Goal: Transaction & Acquisition: Register for event/course

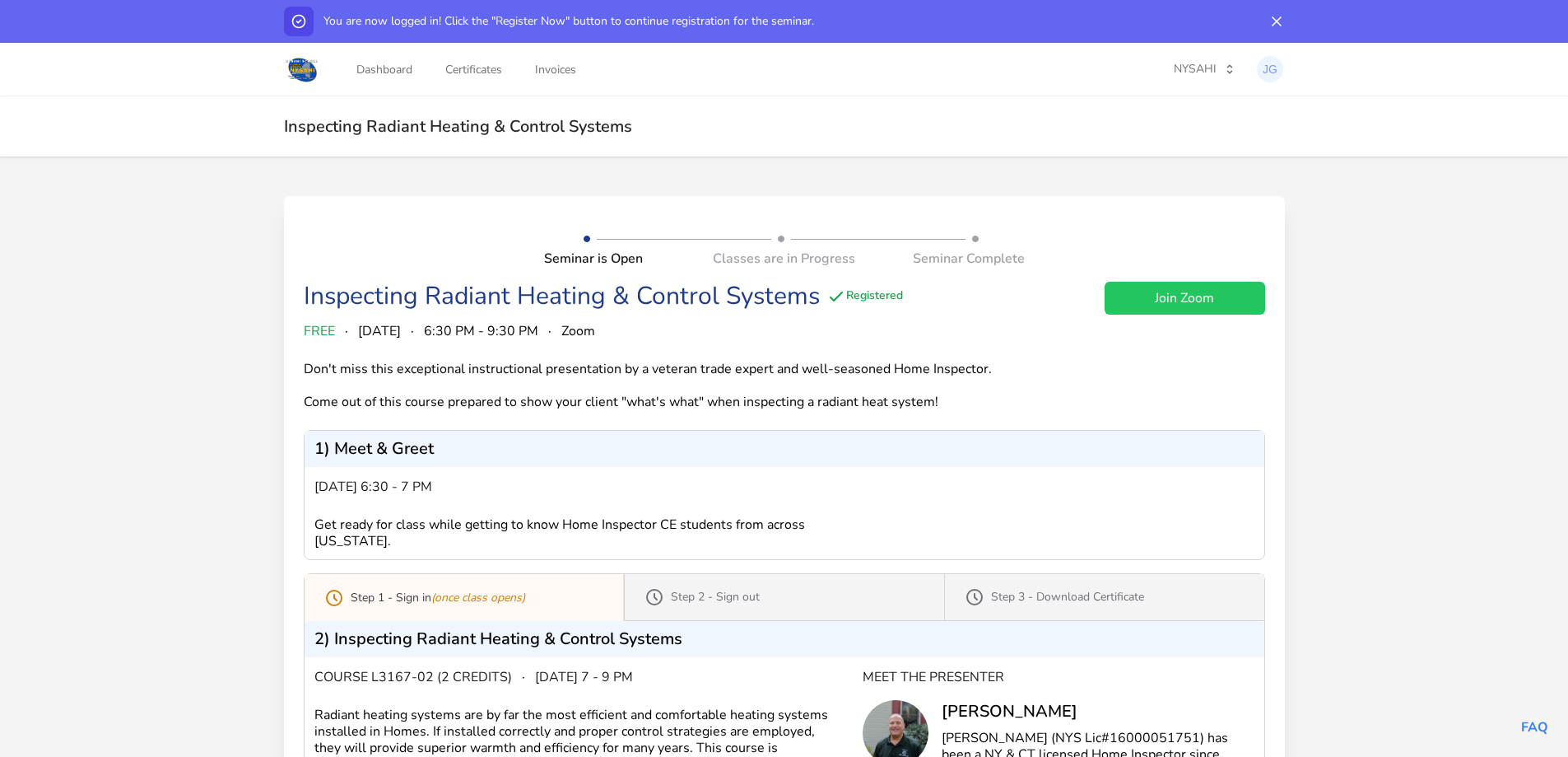
click at [178, 494] on div "Seminar is Open Classes are in Progress Seminar Complete Inspecting Radiant Hea…" at bounding box center [784, 609] width 1568 height 906
click at [476, 72] on link "Certificates" at bounding box center [473, 70] width 63 height 55
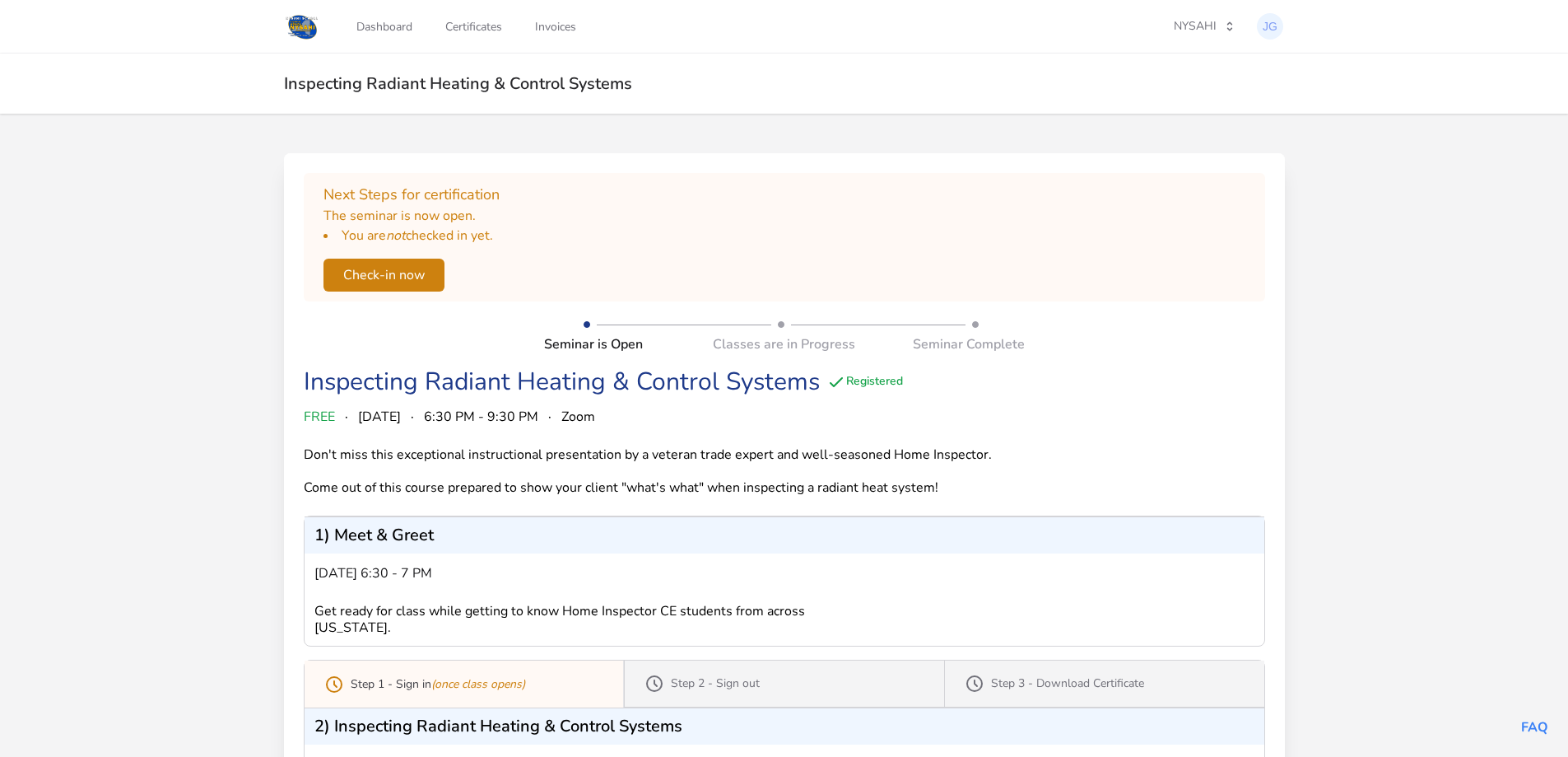
click at [392, 264] on button "Check-in now" at bounding box center [384, 274] width 121 height 33
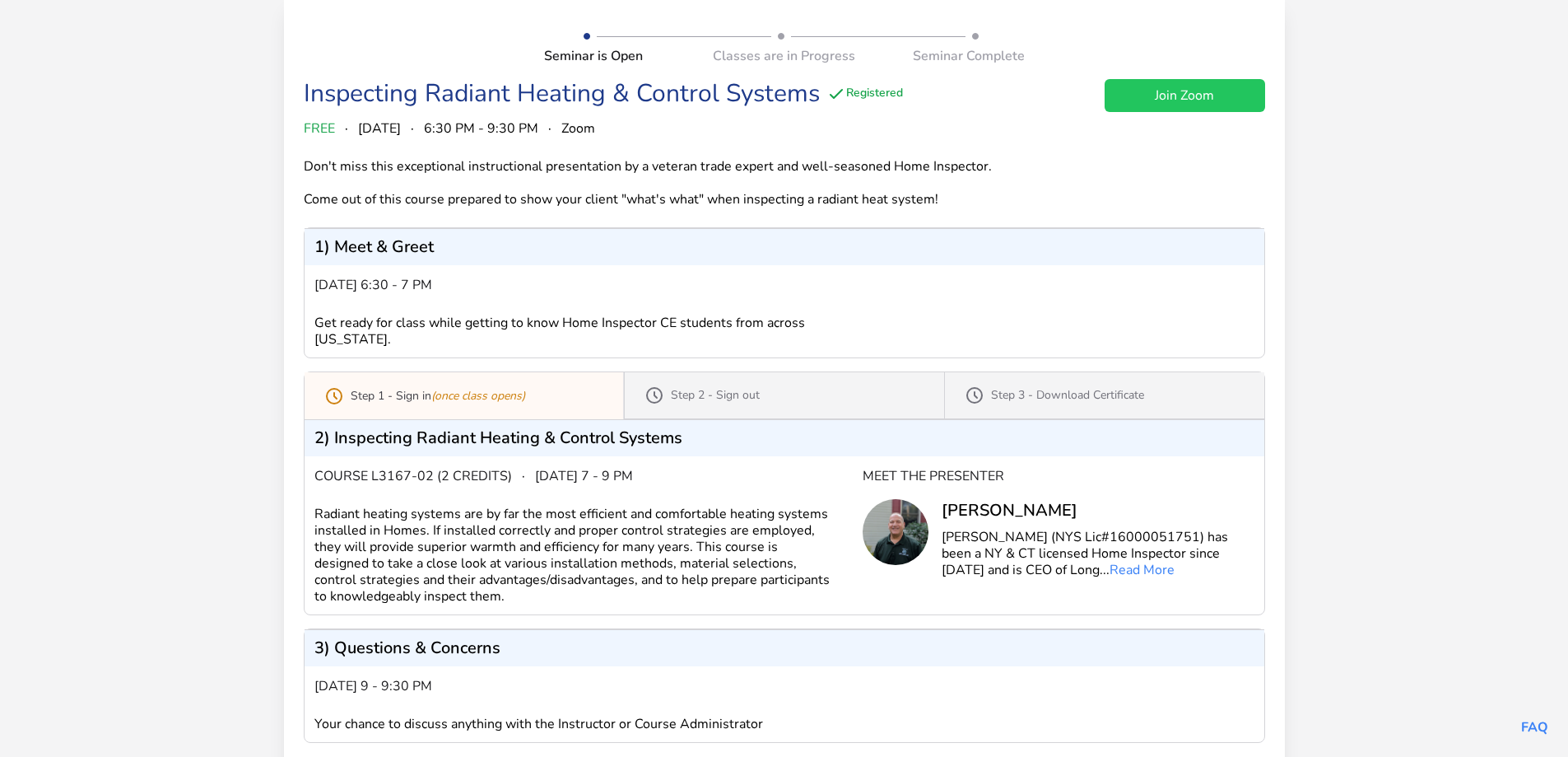
scroll to position [101, 0]
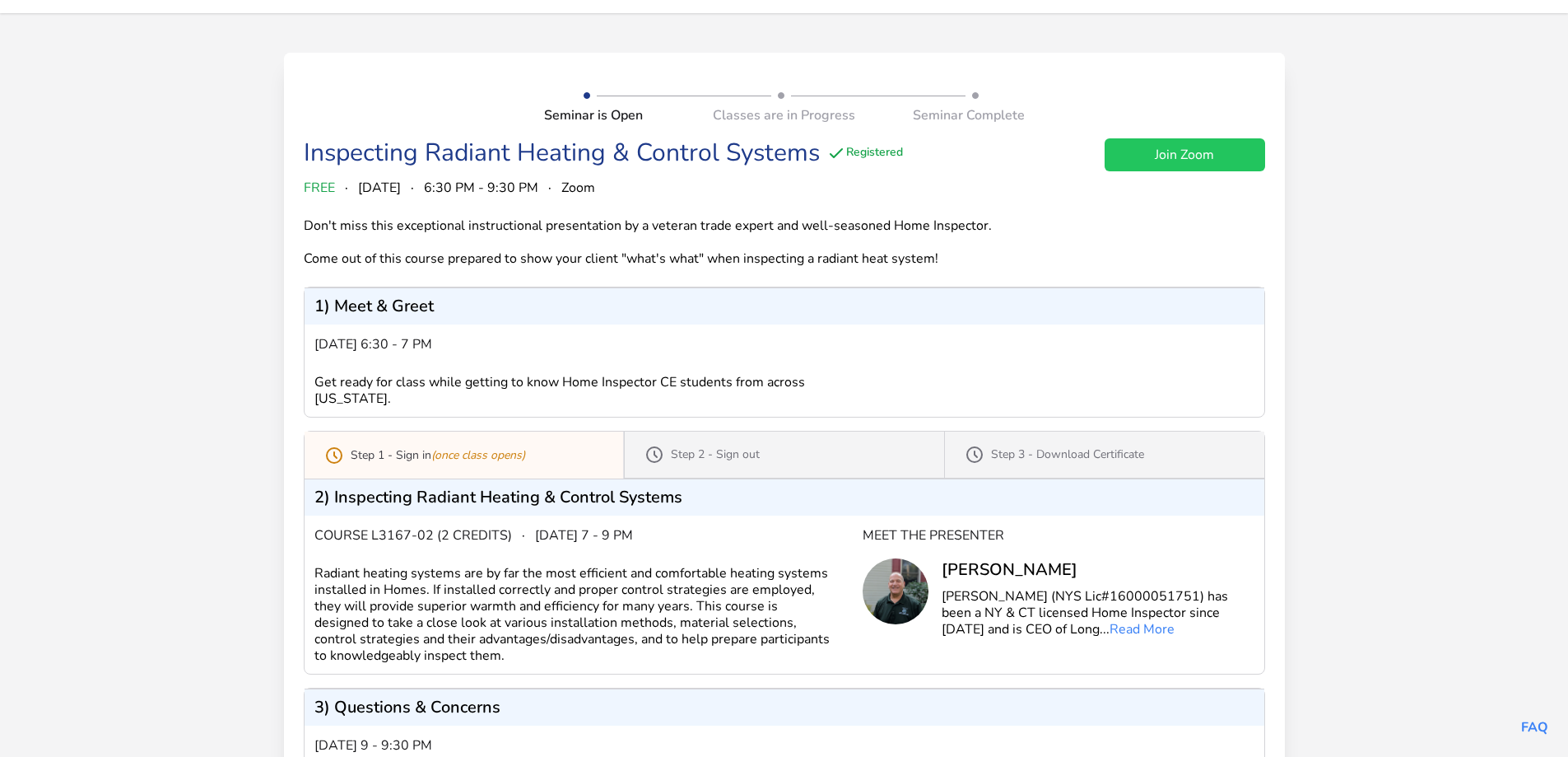
click at [1189, 154] on link "Join Zoom" at bounding box center [1185, 155] width 160 height 33
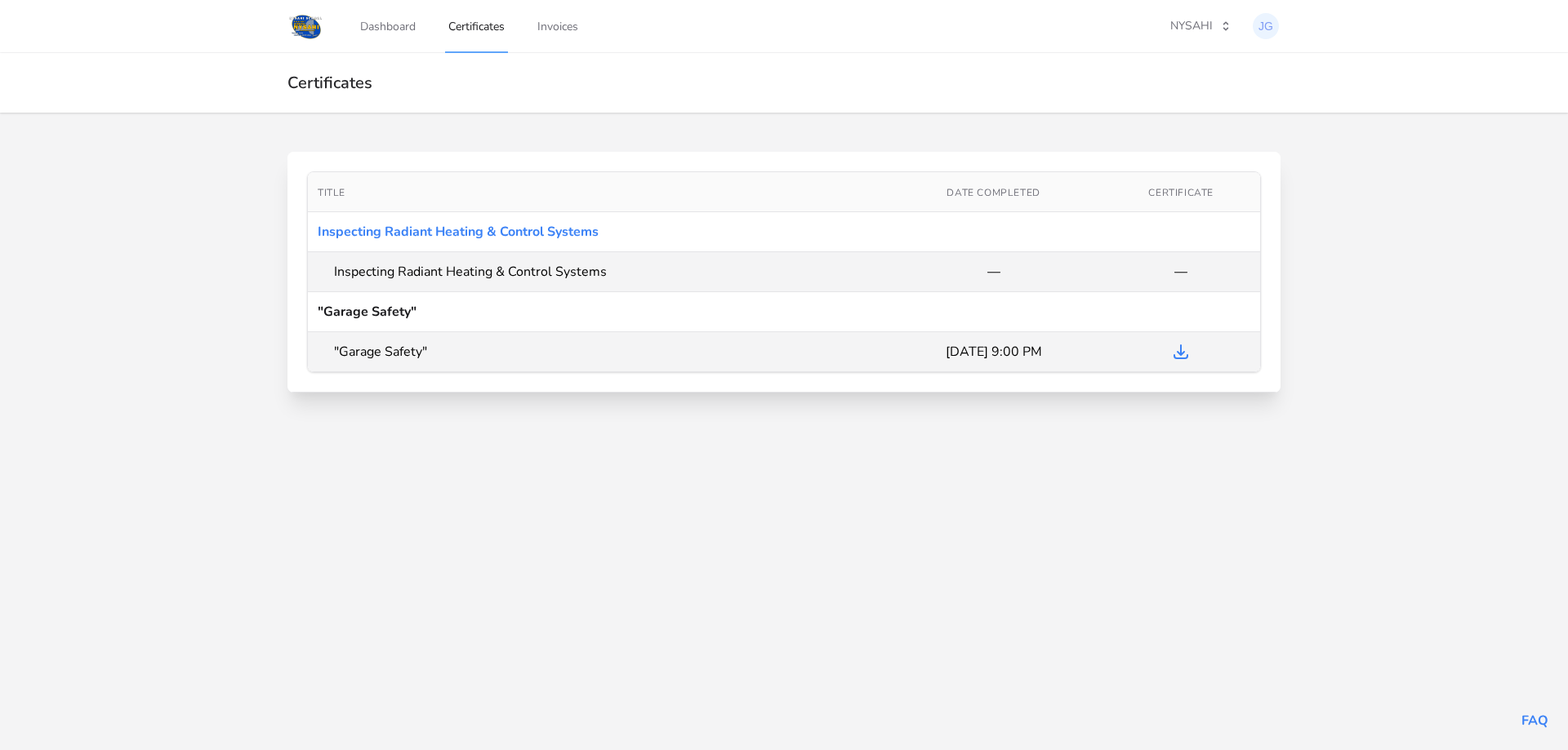
click at [439, 349] on td ""Garage Safety"" at bounding box center [596, 352] width 577 height 40
click at [1176, 351] on icon "Download Certificate" at bounding box center [1180, 351] width 20 height 20
click at [1223, 24] on icon "button" at bounding box center [1225, 26] width 5 height 9
click at [1108, 124] on div "Netinspect" at bounding box center [1085, 120] width 54 height 16
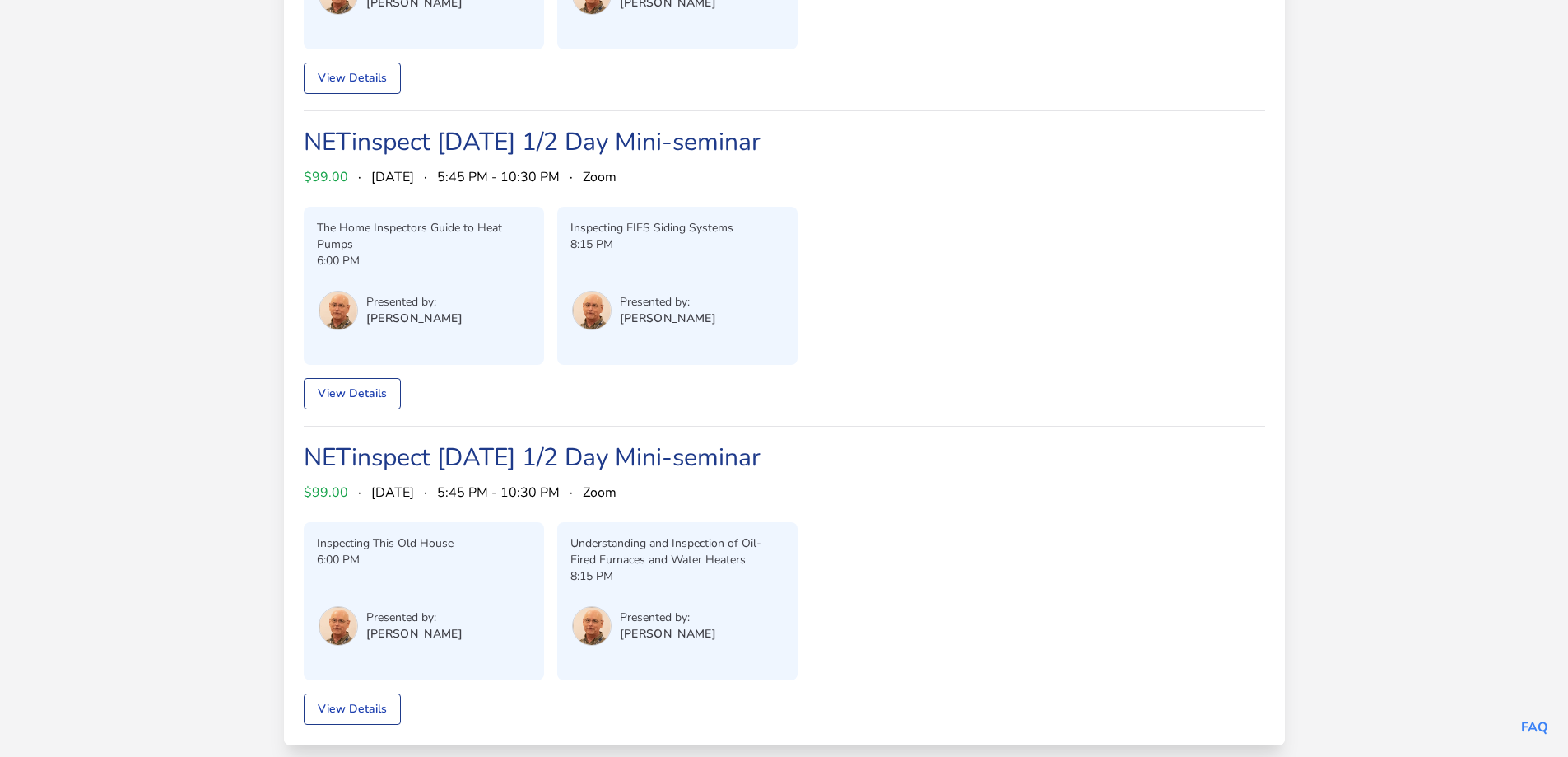
scroll to position [388, 0]
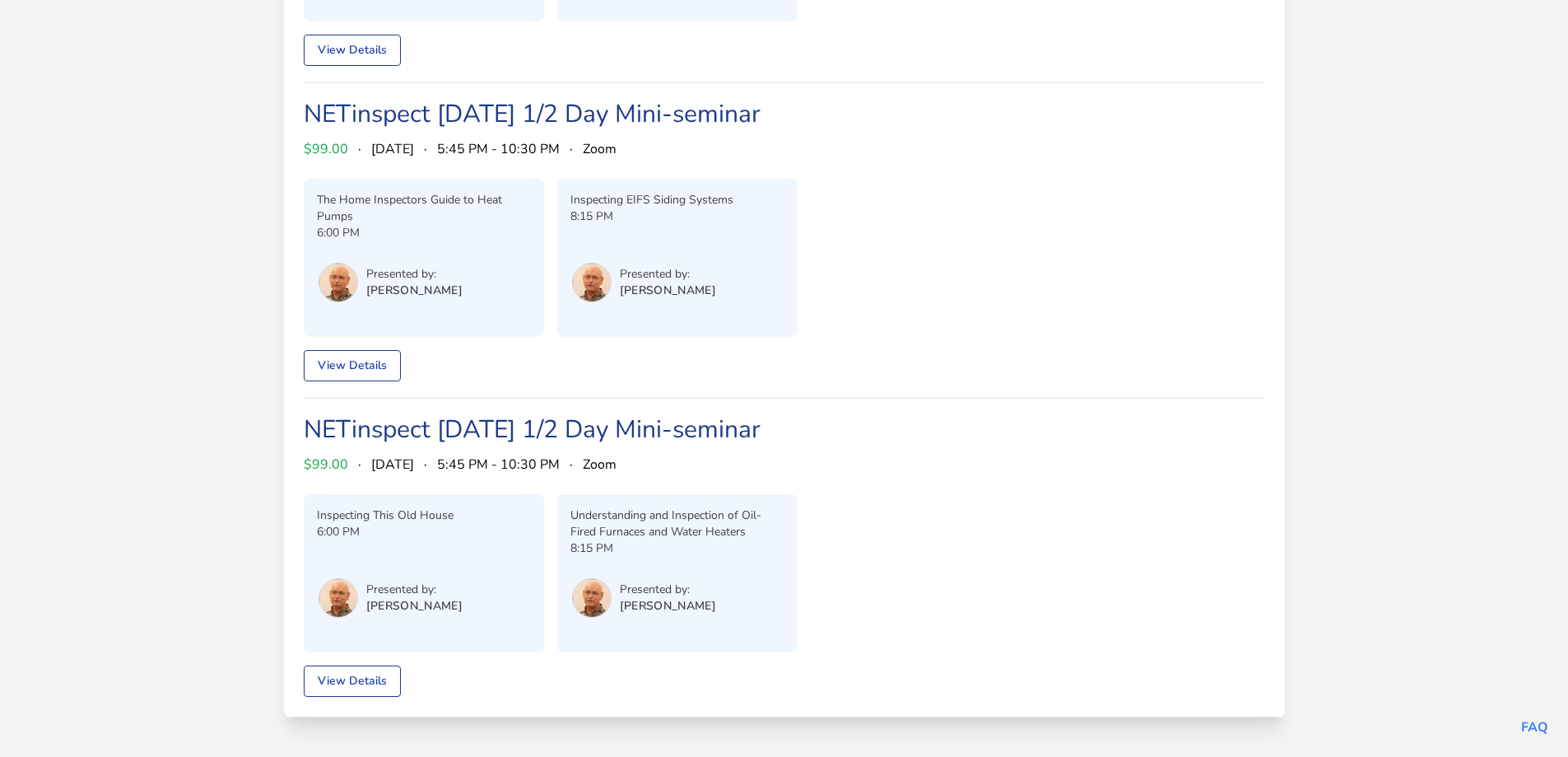
click at [988, 509] on div "Inspecting This Old House 6:00 PM Presented by: Tom Sherman Understanding and I…" at bounding box center [784, 573] width 961 height 158
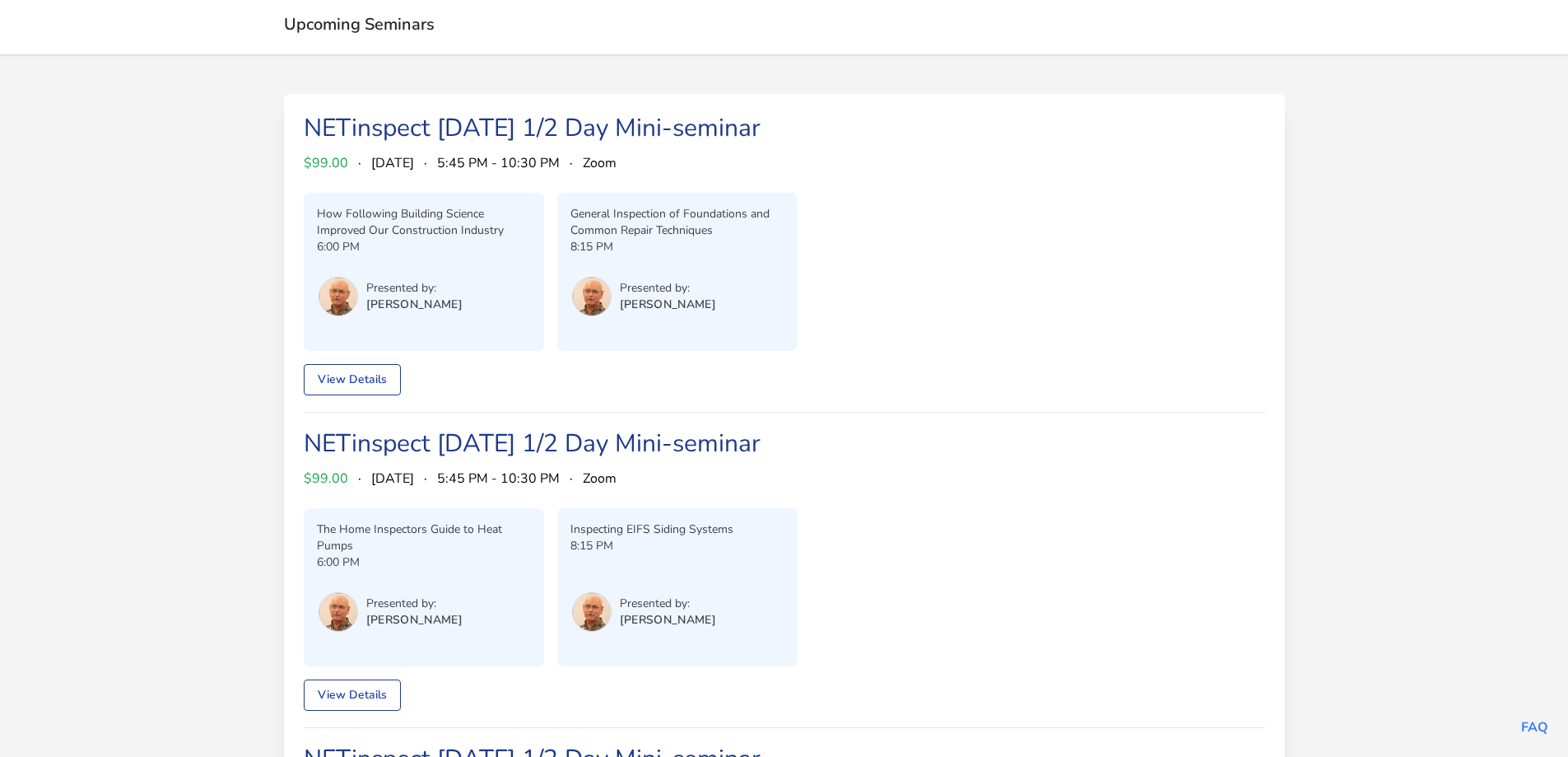
scroll to position [0, 0]
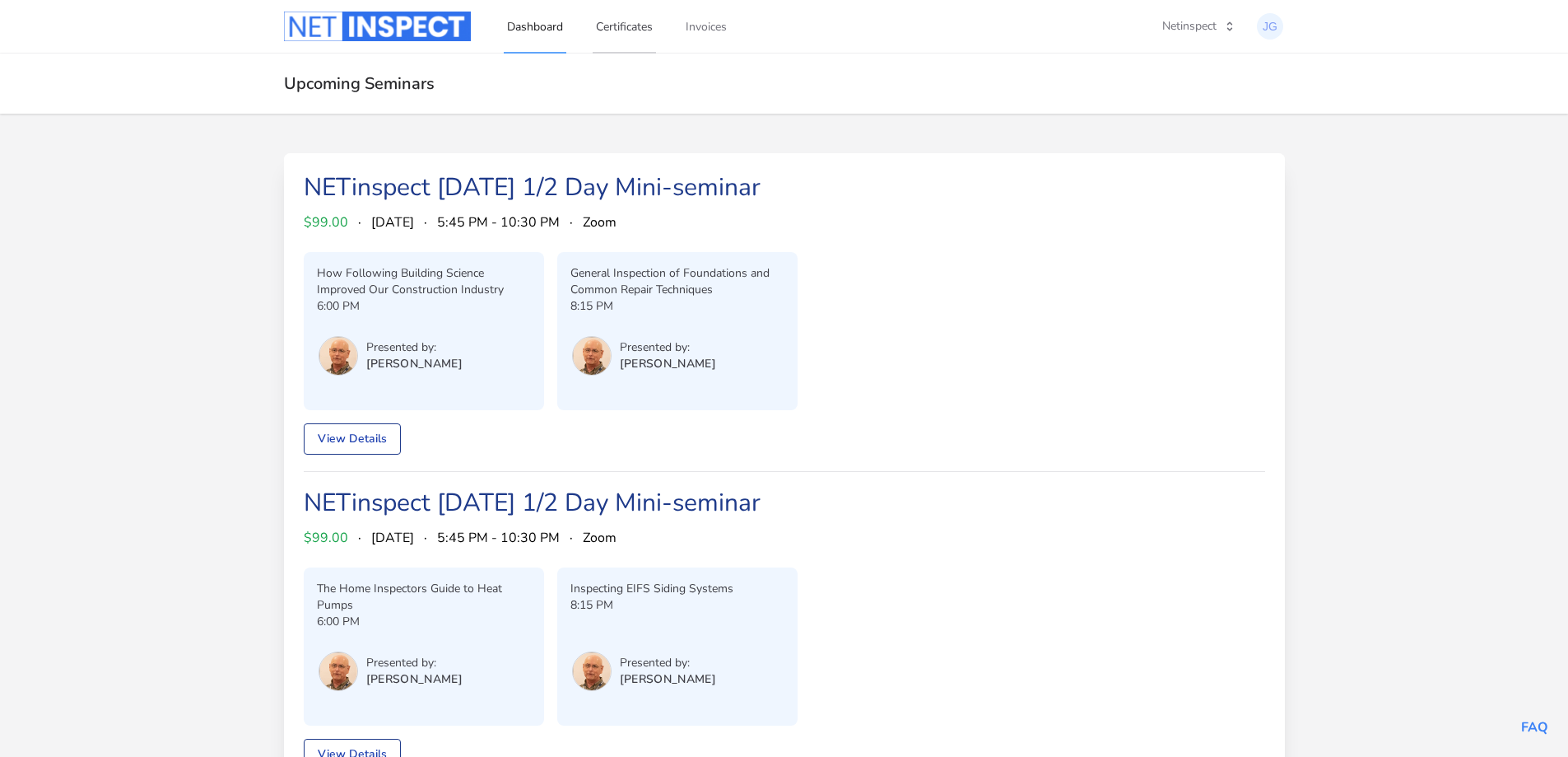
click at [624, 26] on link "Certificates" at bounding box center [624, 26] width 63 height 55
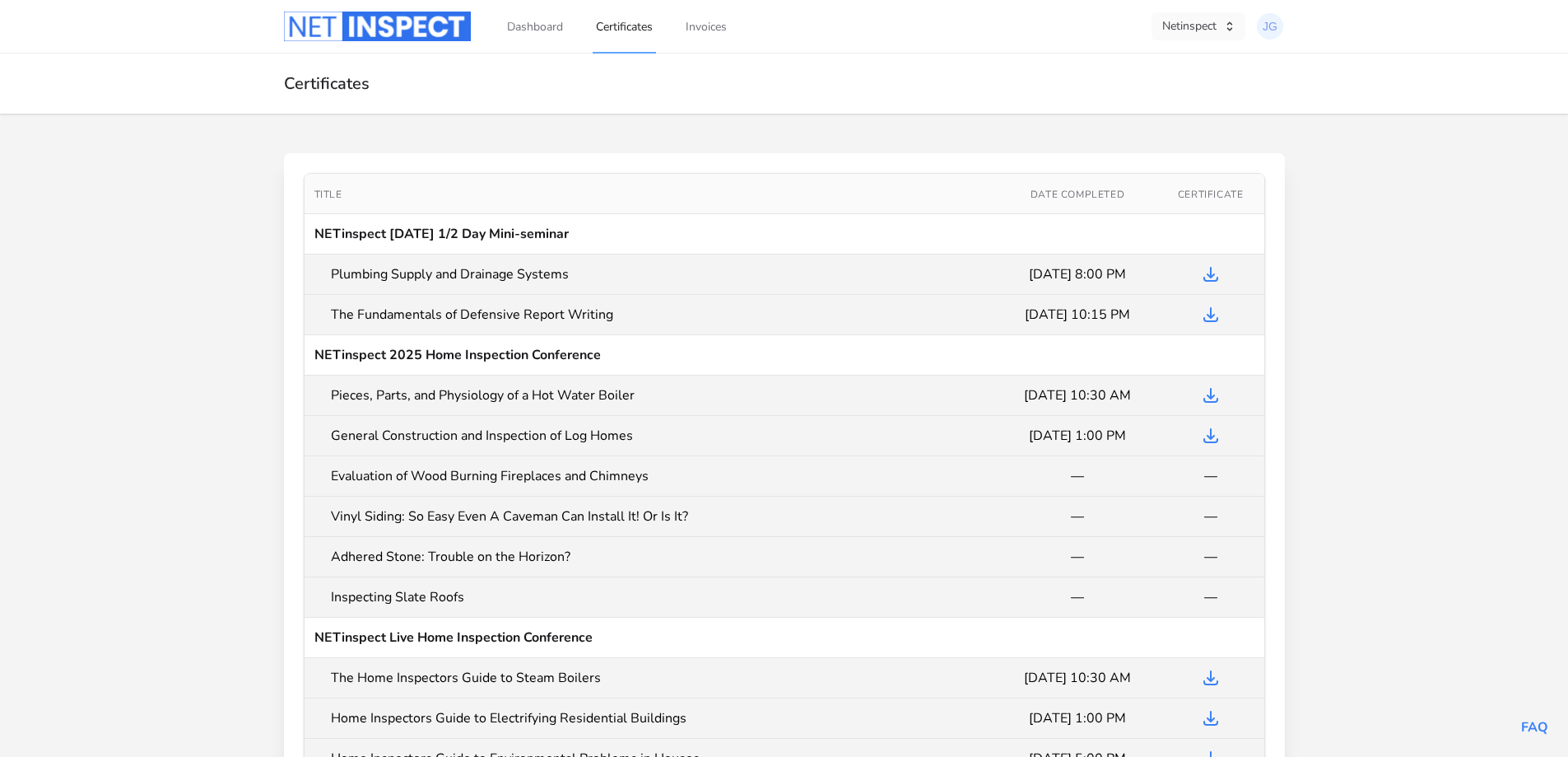
click at [1232, 28] on icon "button" at bounding box center [1229, 26] width 5 height 9
click at [1146, 95] on div "NYSAHI" at bounding box center [1147, 91] width 172 height 16
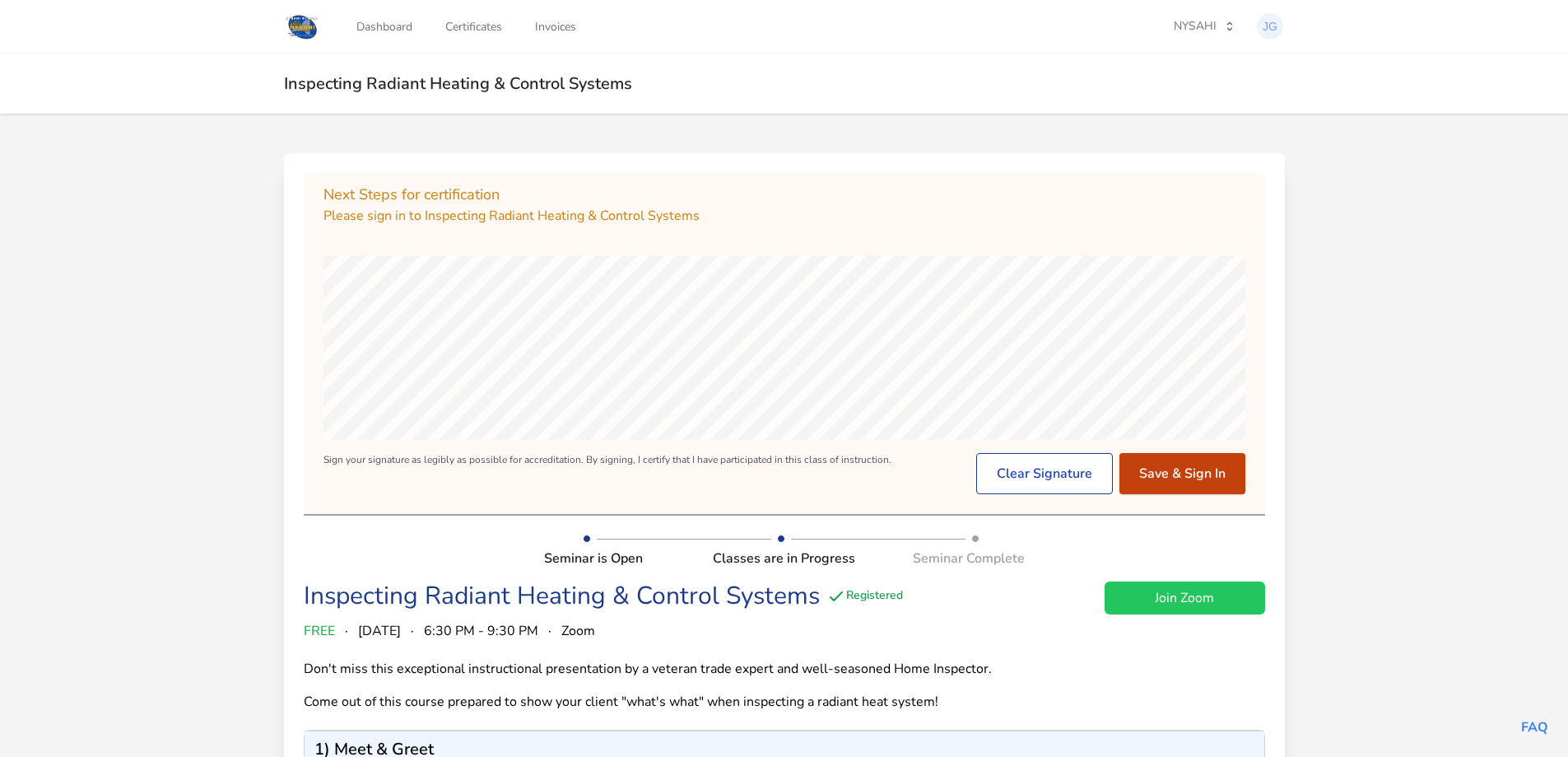
click at [1170, 466] on button "Save & Sign In" at bounding box center [1183, 474] width 126 height 41
